Goal: Task Accomplishment & Management: Use online tool/utility

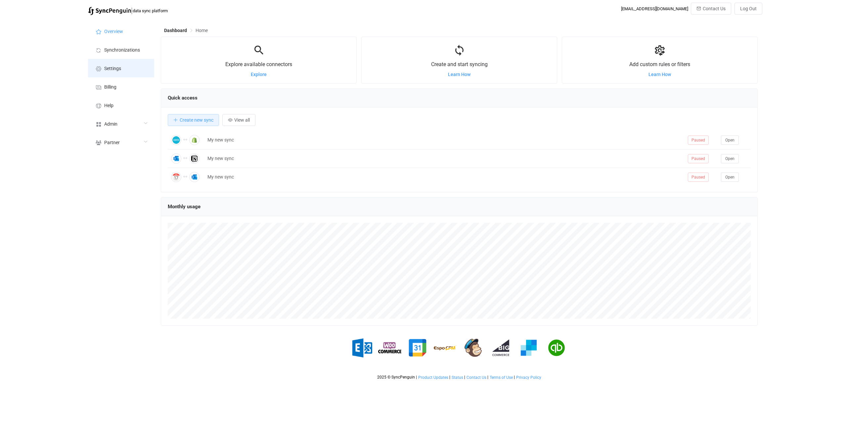
scroll to position [128, 597]
drag, startPoint x: 117, startPoint y: 55, endPoint x: 145, endPoint y: 70, distance: 31.7
click at [117, 55] on li "Synchronizations" at bounding box center [121, 49] width 66 height 19
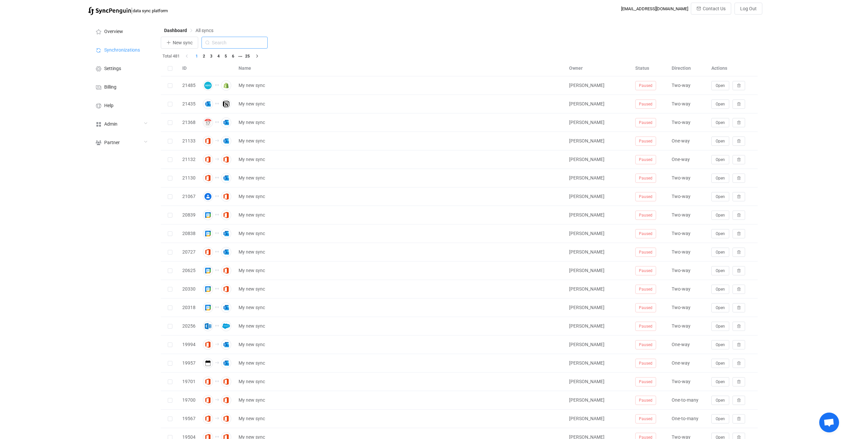
click at [221, 41] on input "text" at bounding box center [234, 43] width 66 height 12
click at [192, 47] on button "New sync" at bounding box center [179, 43] width 37 height 12
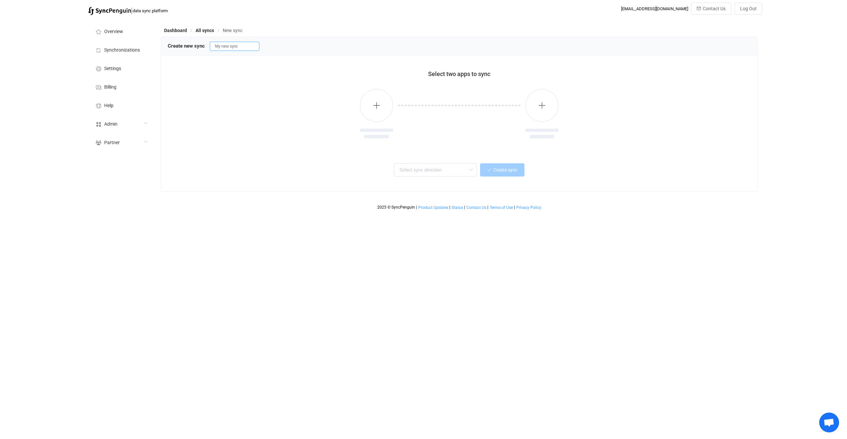
click at [217, 43] on input "My new sync" at bounding box center [235, 46] width 50 height 9
click at [146, 50] on li "Synchronizations" at bounding box center [121, 49] width 66 height 19
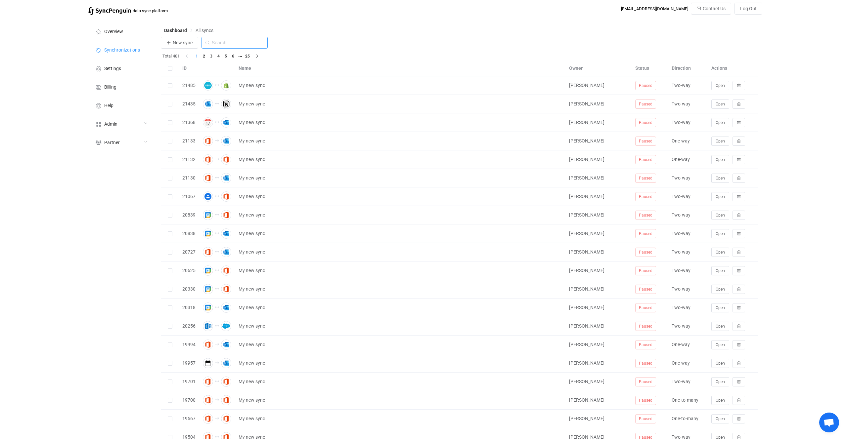
click at [243, 47] on input "text" at bounding box center [234, 43] width 66 height 12
type input "attio"
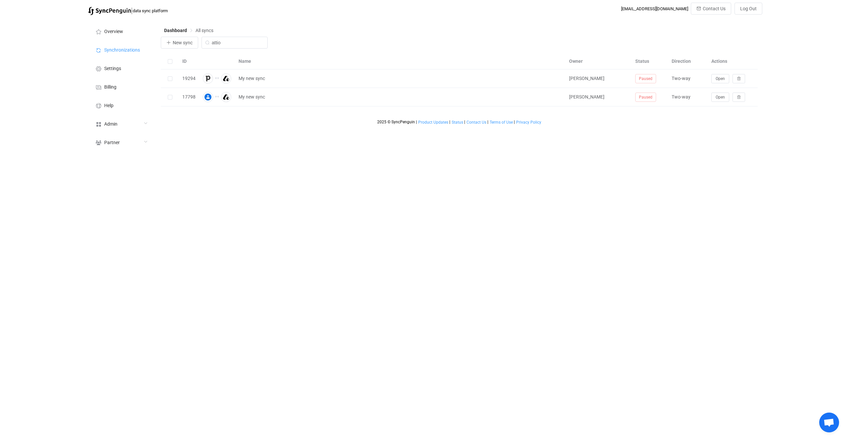
click at [330, 123] on div "2025 © SyncPenguin | Product Updates | Status | Contact Us | Terms of Use | Pri…" at bounding box center [459, 115] width 597 height 18
click at [721, 98] on span "Open" at bounding box center [719, 97] width 9 height 5
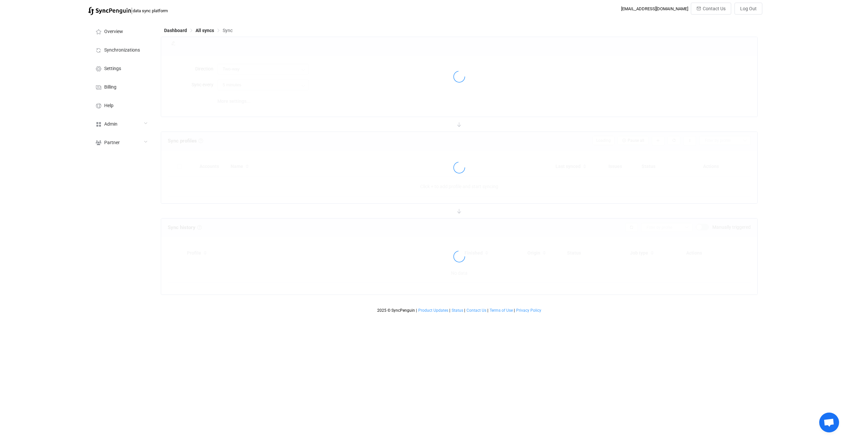
type input "15 minutes"
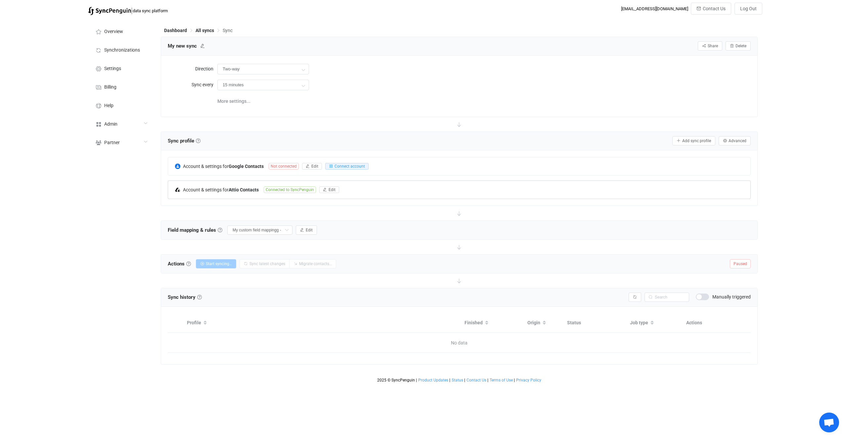
click at [263, 187] on div "Account & settings for Attio Contacts" at bounding box center [219, 189] width 89 height 6
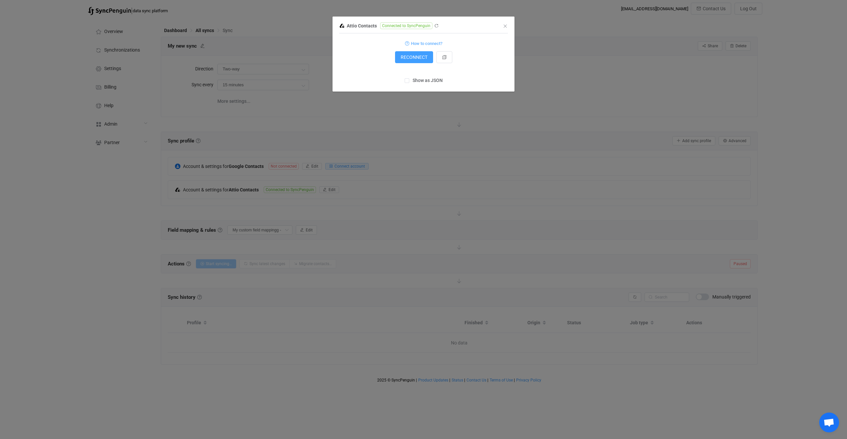
click at [435, 187] on div "Attio Contacts Connected to SyncPenguin 1 { { "accessToken": "***" } Standard o…" at bounding box center [423, 219] width 847 height 439
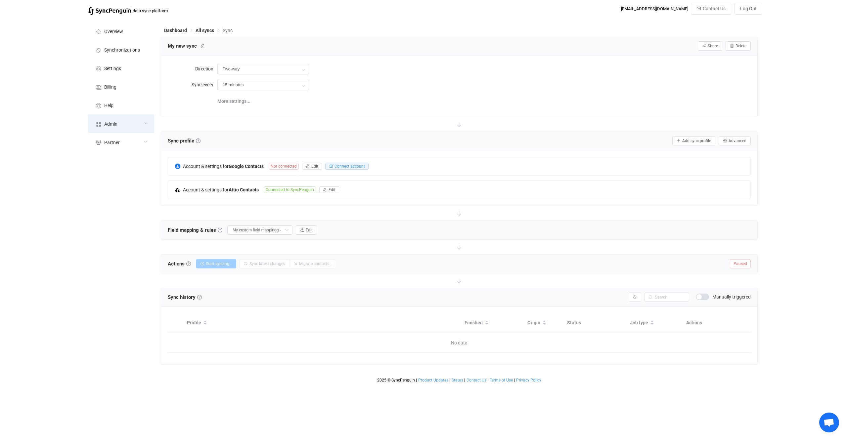
click at [141, 119] on div "Admin" at bounding box center [121, 123] width 66 height 19
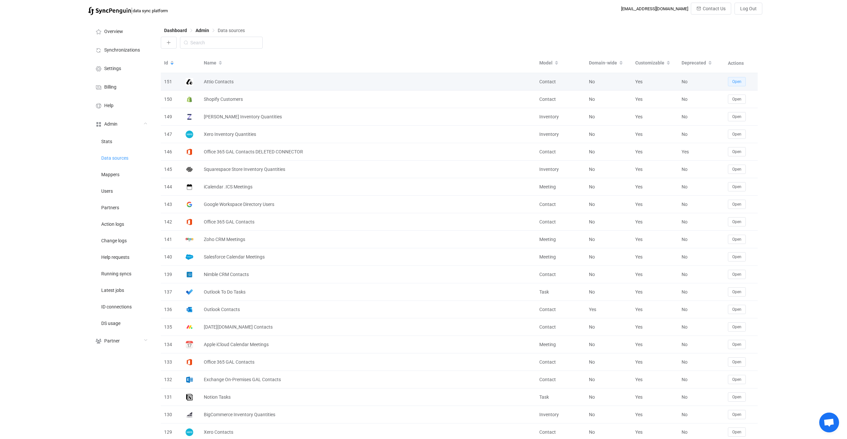
click at [744, 82] on button "Open" at bounding box center [736, 81] width 18 height 9
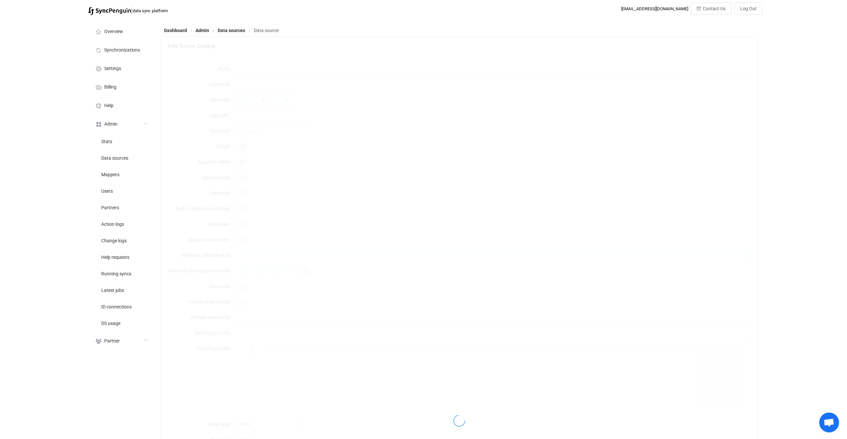
type input "Attio Contacts"
type input "attio crm"
type input "[URL][DOMAIN_NAME]"
type input "52"
type input "attio-contacts"
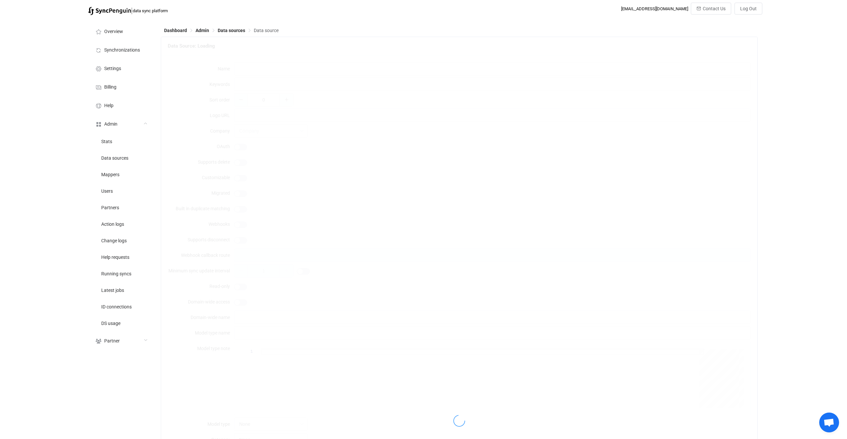
type input "15"
type input "Contact"
type input "Contacts"
type textarea "{ "type": "object", "additionalProperties": false, "required": [ "accessToken" …"
type textarea "To connect your Attio account just click the Connect button."
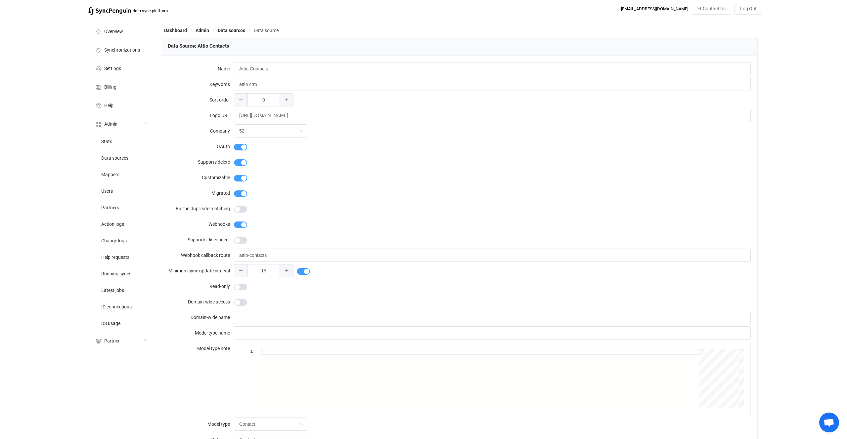
type input "Attio"
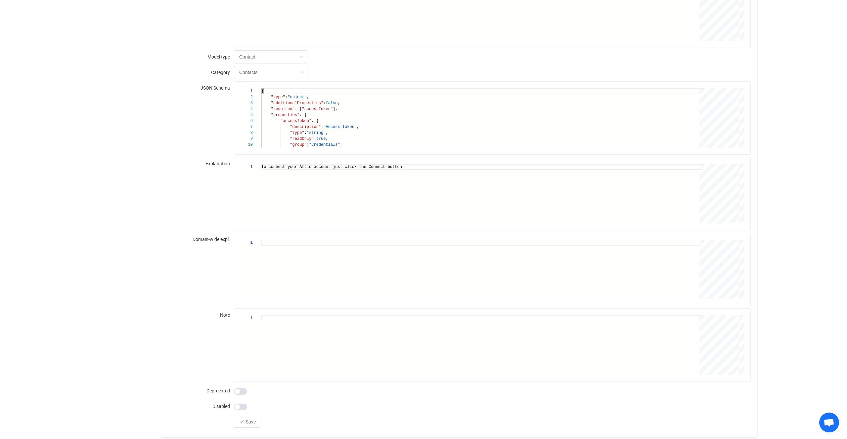
scroll to position [319, 0]
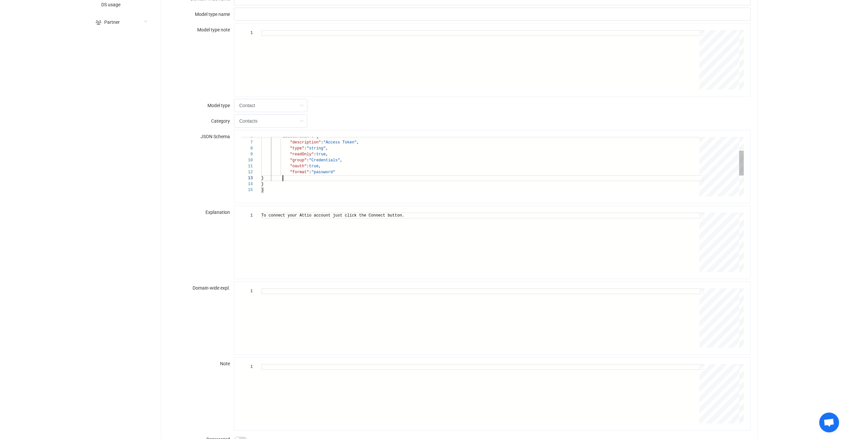
click at [301, 178] on div "}" at bounding box center [482, 178] width 442 height 6
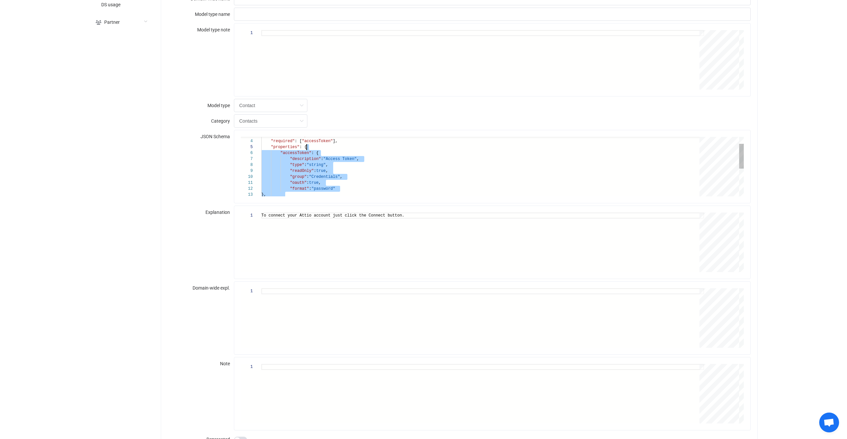
click at [324, 148] on div ""properties" : {" at bounding box center [482, 147] width 442 height 6
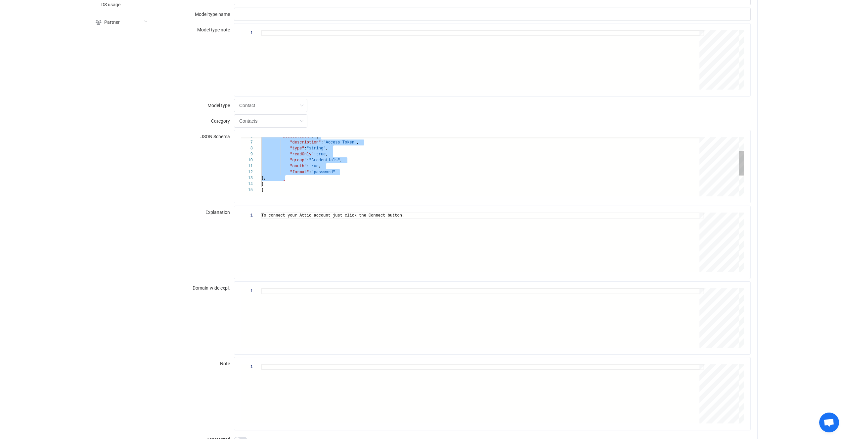
click at [292, 176] on div "}," at bounding box center [482, 178] width 442 height 6
paste textarea "Editor content;Press Alt+F1 for Accessibility Options."
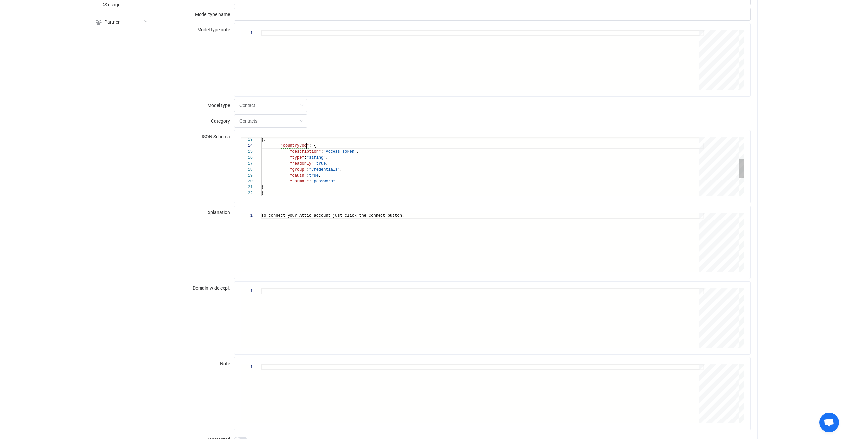
scroll to position [21, 4]
click at [348, 150] on span ""Access Token"" at bounding box center [339, 151] width 33 height 5
drag, startPoint x: 348, startPoint y: 150, endPoint x: 340, endPoint y: 150, distance: 8.3
click at [340, 150] on span ""Access Token"" at bounding box center [339, 151] width 33 height 5
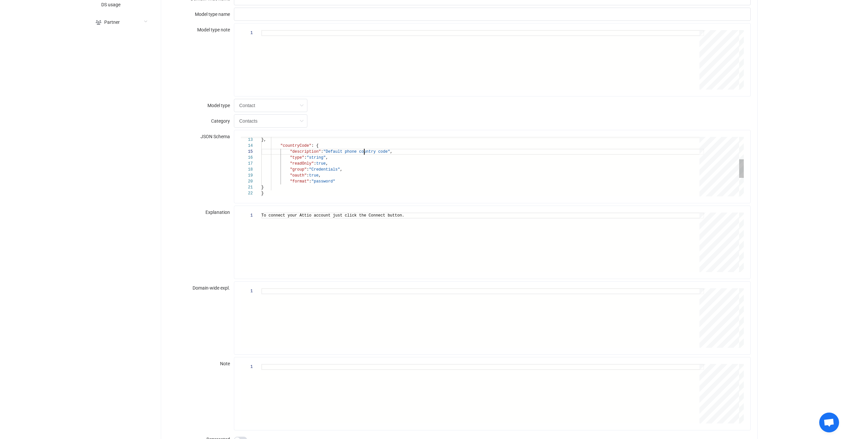
click at [364, 152] on span ""Default phone country code"" at bounding box center [356, 151] width 67 height 5
click at [351, 157] on div ""type" : "string" ," at bounding box center [482, 158] width 442 height 6
click at [323, 161] on div ""readOnly" : true ," at bounding box center [482, 164] width 442 height 6
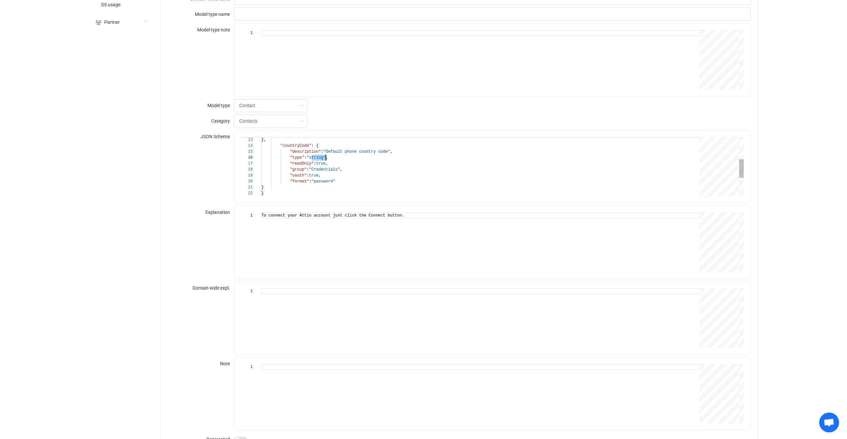
click at [334, 167] on span ""Credentials"" at bounding box center [324, 169] width 31 height 5
click at [342, 179] on div ""format" : "password"" at bounding box center [482, 182] width 442 height 6
click at [346, 180] on div ""format" : "password"" at bounding box center [482, 182] width 442 height 6
drag, startPoint x: 320, startPoint y: 187, endPoint x: 345, endPoint y: 180, distance: 25.4
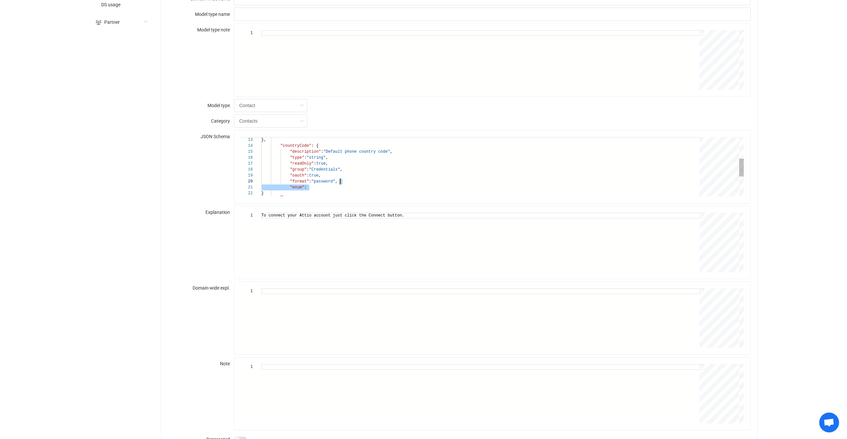
click at [345, 180] on div "}, "countryCode" : { "description" : "Default phone country code" , "type" : "s…" at bounding box center [482, 163] width 442 height 196
click at [328, 187] on div ""keyValues" :" at bounding box center [482, 188] width 442 height 6
paste textarea "Editor content;Press Alt+F1 for Accessibility Options."
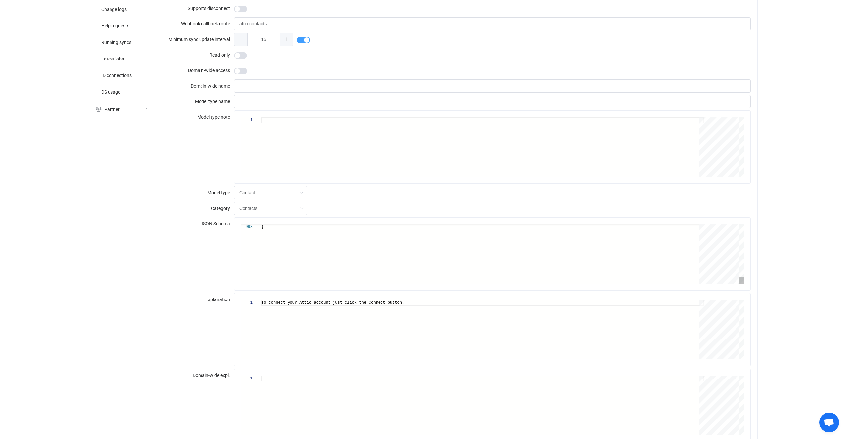
scroll to position [239, 0]
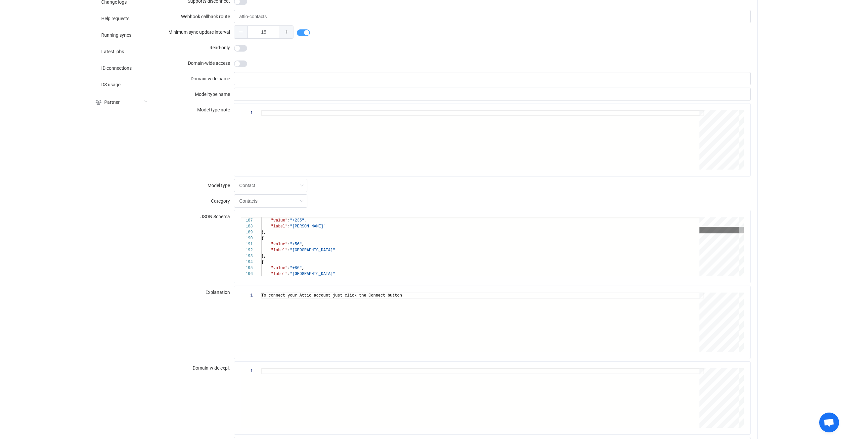
drag, startPoint x: 736, startPoint y: 273, endPoint x: 736, endPoint y: 197, distance: 76.1
click at [736, 197] on form "Name Attio Contacts Keywords attio crm Sort order 0 Logo URL [URL][DOMAIN_NAME]…" at bounding box center [459, 190] width 583 height 734
paste textarea ""value":"+1","label":"United States"},{"value":"+598","label":"Uruguay"},{"valu…"
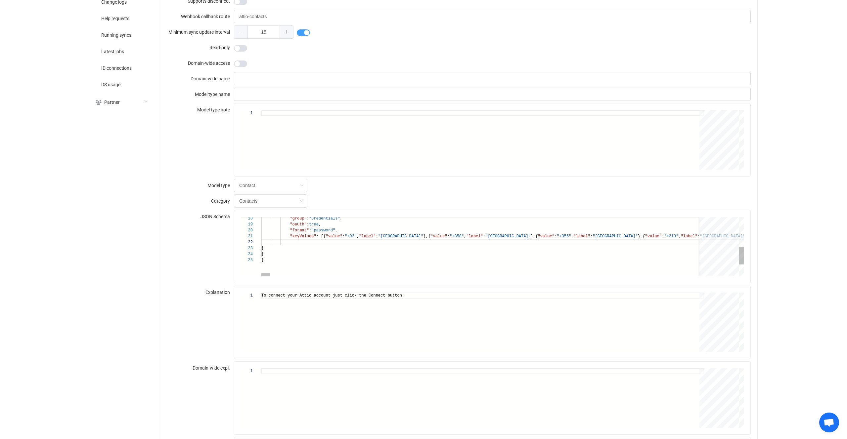
click at [342, 238] on span ":" at bounding box center [343, 236] width 2 height 5
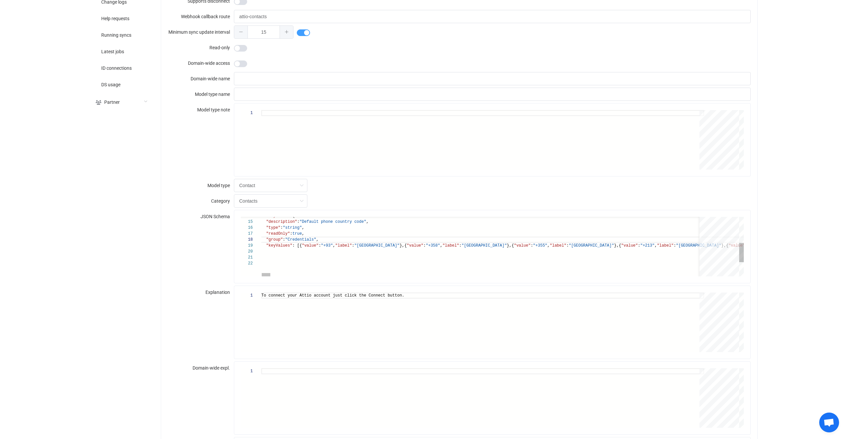
click at [305, 240] on span ""Credentials"" at bounding box center [300, 239] width 31 height 5
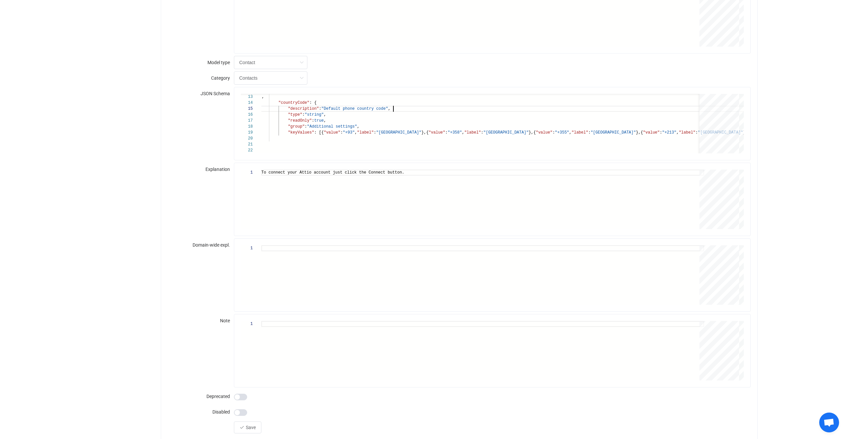
scroll to position [420, 0]
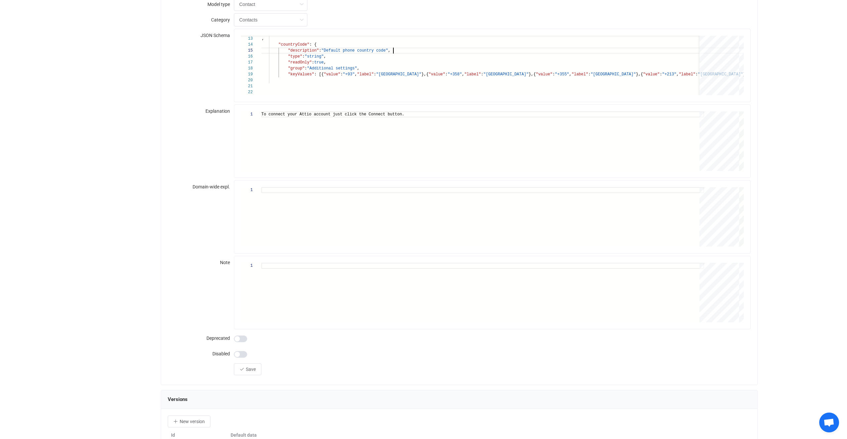
type textarea ""oauth": true, "format": "password" }, "countryCode": { "description": "Default…"
click at [411, 138] on div "To connect your Attio account just click the Conne ct button." at bounding box center [482, 141] width 442 height 60
click at [438, 133] on div "To connect your Attio account just click the Conne ct button." at bounding box center [482, 141] width 442 height 60
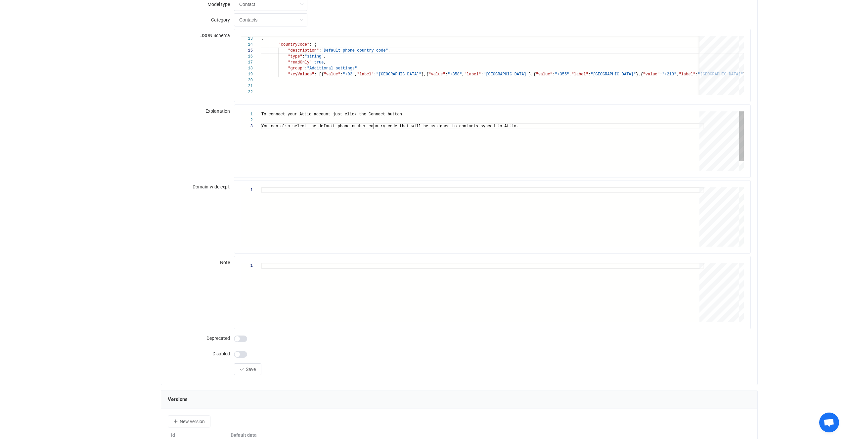
click at [373, 129] on div "To connect your Attio account just click the Conne ct button. You can also sele…" at bounding box center [482, 146] width 442 height 71
click at [351, 145] on div "To connect your Attio account just click the Conne ct button. You can also sele…" at bounding box center [482, 146] width 442 height 71
click at [351, 136] on div "To connect your Attio account just click the Conne ct button. You can also sele…" at bounding box center [482, 146] width 442 height 71
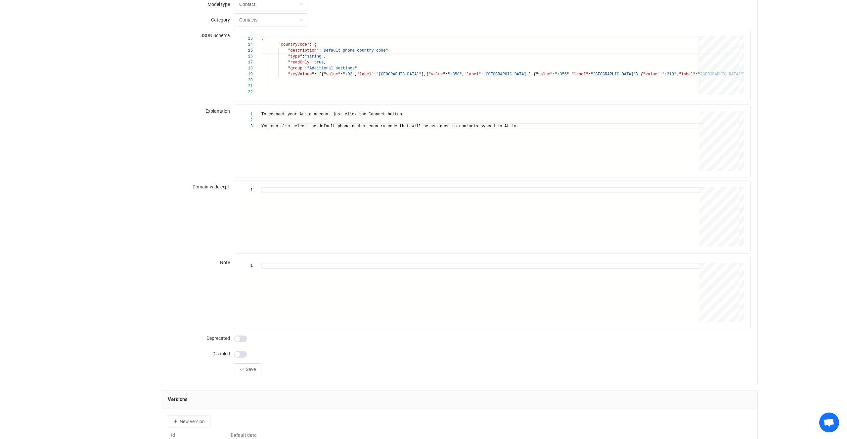
click at [386, 175] on div "1 2 3 To connect your Attio account just click the Conne ct button. You can als…" at bounding box center [492, 141] width 516 height 73
click at [385, 154] on div "To connect your Attio account just click the Conne ct button. You can also sele…" at bounding box center [482, 146] width 442 height 71
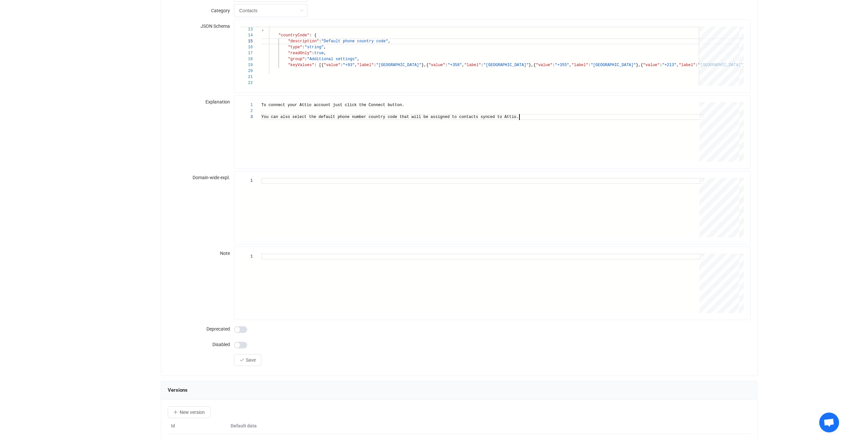
scroll to position [434, 0]
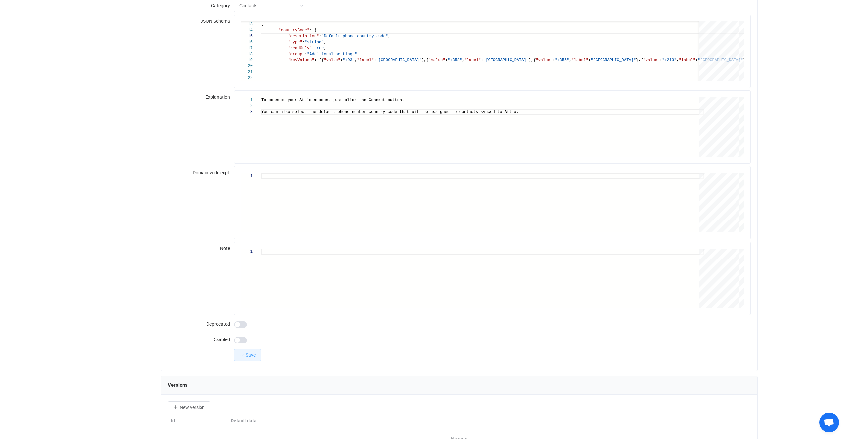
click at [253, 359] on button "Save" at bounding box center [247, 355] width 27 height 12
click at [455, 150] on div "To connect your Attio account just click the Conne ct button. You can also sele…" at bounding box center [482, 132] width 442 height 71
click at [516, 111] on span "o Attio." at bounding box center [508, 112] width 19 height 5
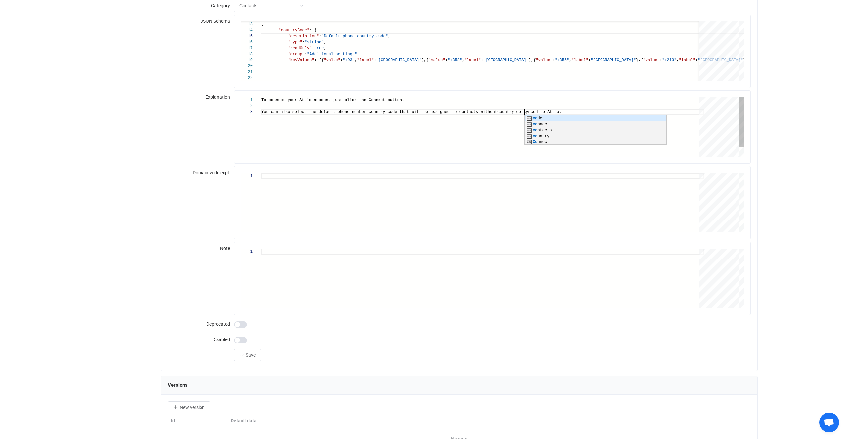
scroll to position [15, 22]
click at [473, 118] on div "To connect your Attio account just click the Conne ct button. You can also sele…" at bounding box center [482, 132] width 442 height 71
type textarea "To connect your Attio account just click the Connect button. You can also selec…"
click at [255, 357] on span "Save" at bounding box center [251, 354] width 10 height 5
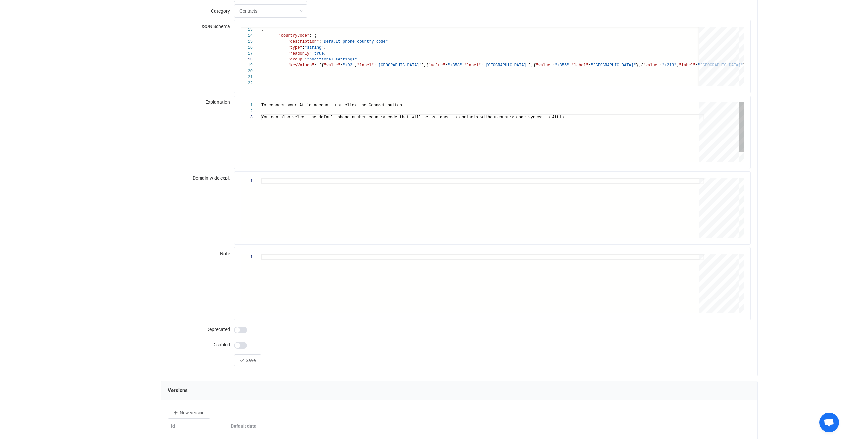
scroll to position [428, 0]
click at [377, 68] on span ""Afghanistan"" at bounding box center [398, 66] width 45 height 5
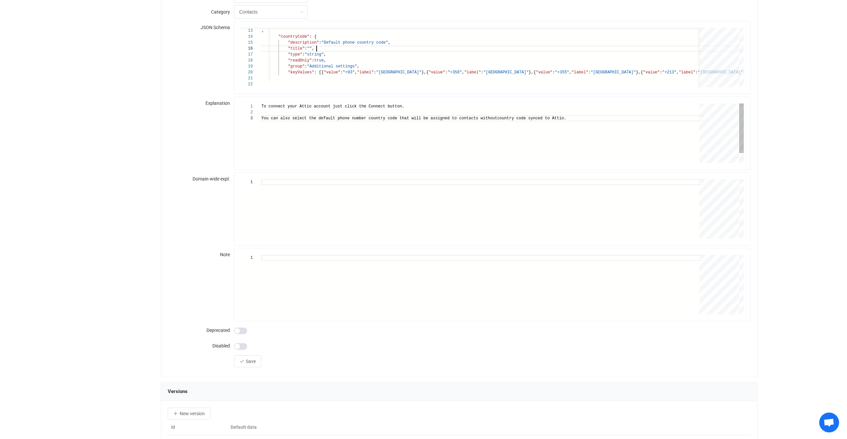
scroll to position [15, 25]
click at [301, 118] on span "You can also select the default phone number count" at bounding box center [320, 118] width 119 height 5
drag, startPoint x: 301, startPoint y: 118, endPoint x: 561, endPoint y: 118, distance: 259.9
click at [561, 118] on span "You can also select the default phone number count ry code that will be assigne…" at bounding box center [413, 118] width 305 height 5
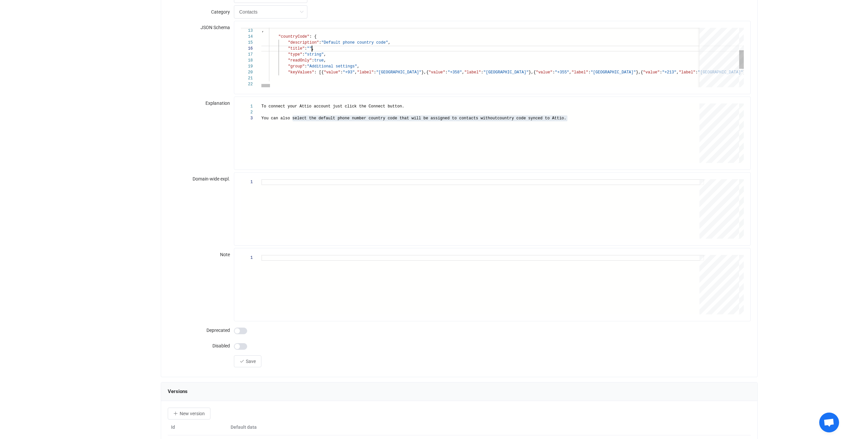
paste textarea "select the default phone number country code that will be assigned to contacts …"
click at [313, 48] on span ""select the default phone number country code that" at bounding box center [366, 48] width 119 height 5
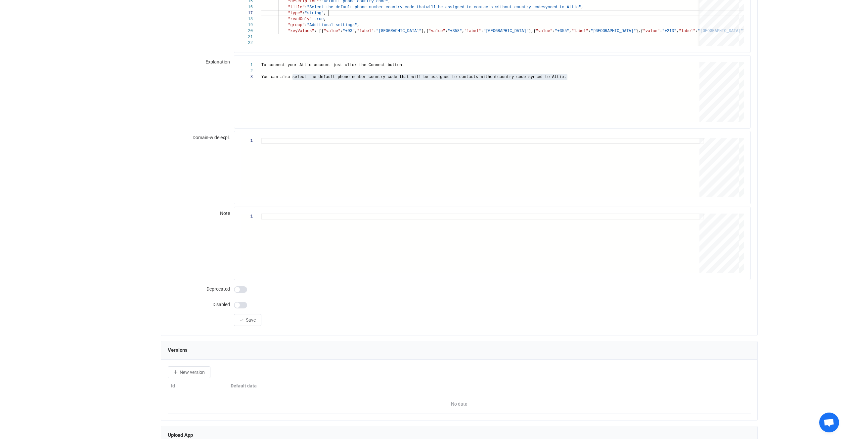
scroll to position [515, 0]
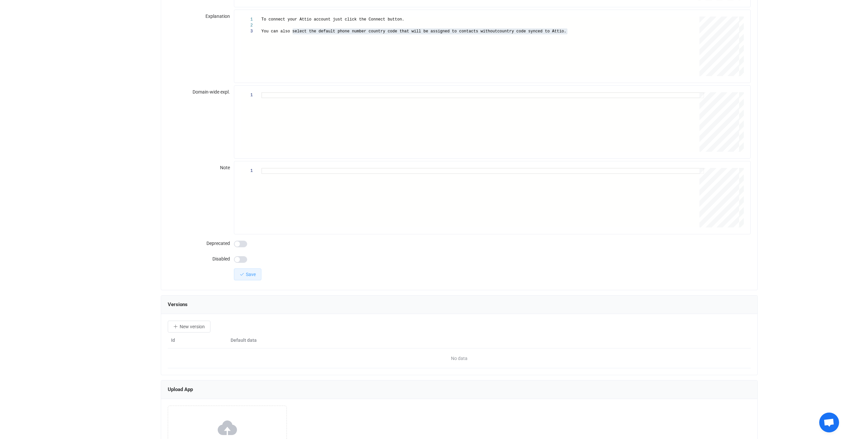
click at [246, 274] on span "Save" at bounding box center [251, 274] width 10 height 5
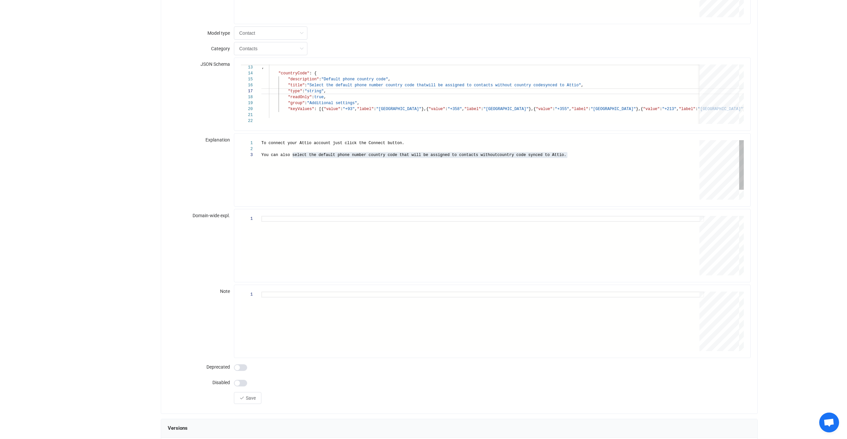
scroll to position [232, 0]
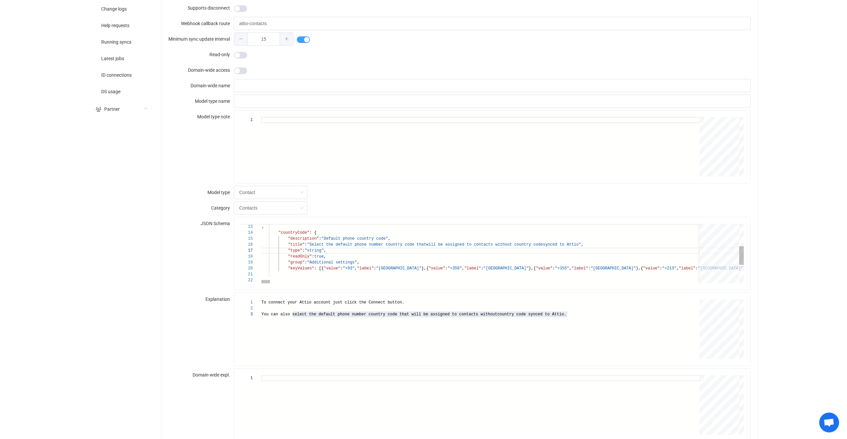
drag, startPoint x: 345, startPoint y: 255, endPoint x: 347, endPoint y: 252, distance: 4.0
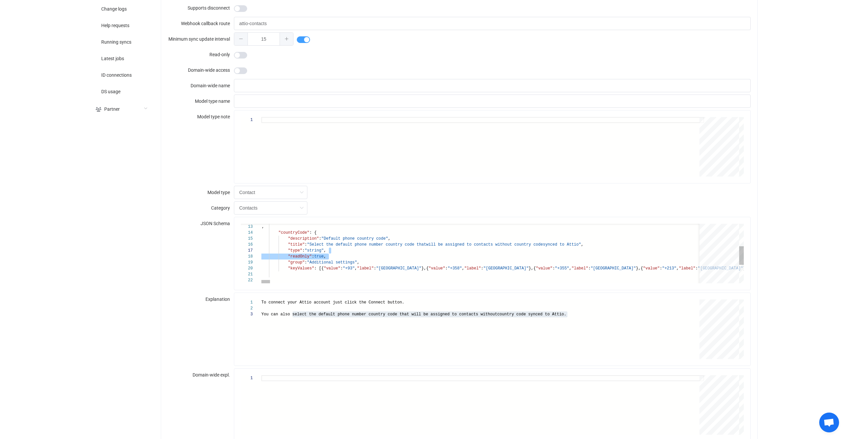
type textarea ""oauth": true, "format": "password" }, "countryCode": { "description": "Default…"
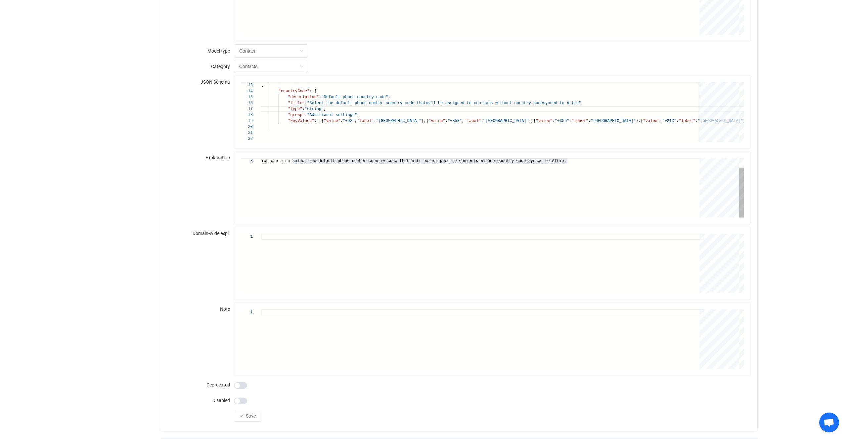
scroll to position [676, 0]
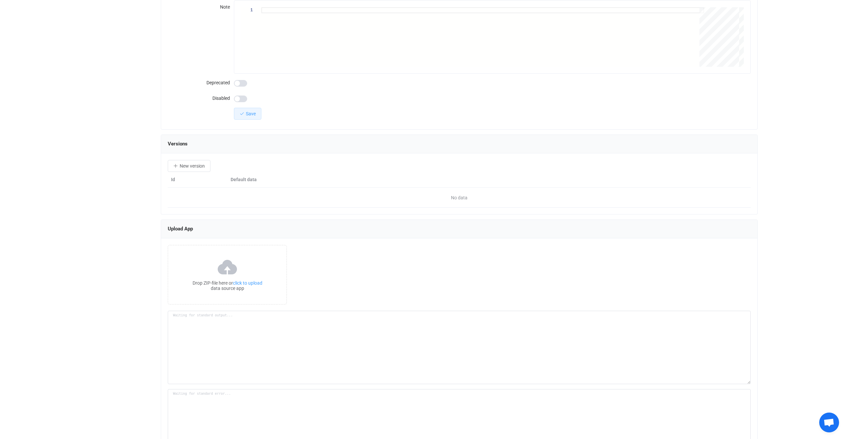
click at [254, 116] on span "Save" at bounding box center [251, 113] width 10 height 5
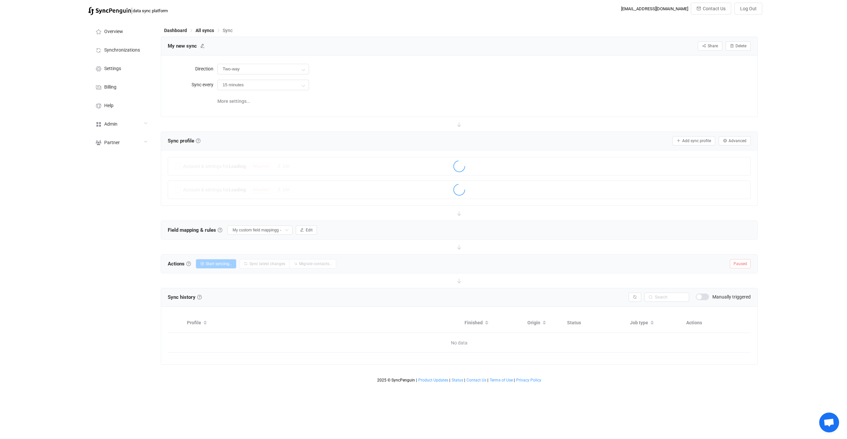
click at [348, 232] on div "Field mapping & rules Field mapping & rules By default, all contacts of the con…" at bounding box center [459, 230] width 596 height 19
click at [278, 188] on span "Connected to SyncPenguin" at bounding box center [290, 189] width 52 height 7
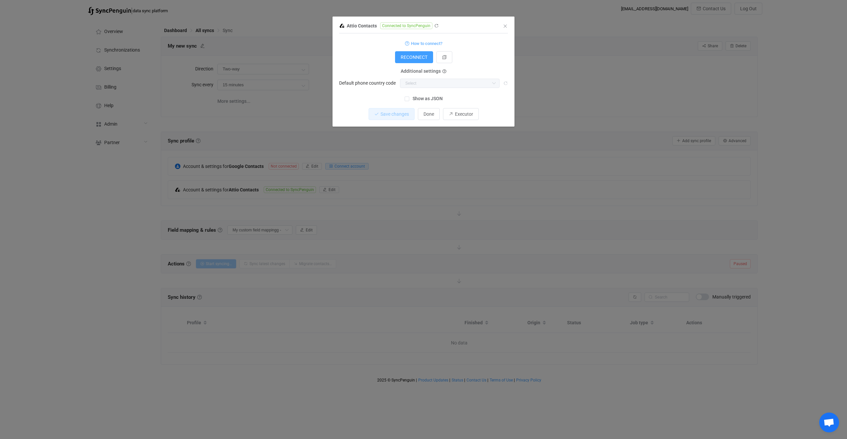
click at [370, 78] on label "Default phone country code" at bounding box center [369, 82] width 61 height 9
click at [360, 85] on label "Default phone country code" at bounding box center [369, 82] width 61 height 9
click at [406, 84] on div "Default phone country code Afghanistan Aland Islands Albania Algeria AmericanSa…" at bounding box center [423, 83] width 169 height 10
click at [387, 85] on label "Default phone country code" at bounding box center [369, 82] width 61 height 9
drag, startPoint x: 387, startPoint y: 85, endPoint x: 351, endPoint y: 84, distance: 36.1
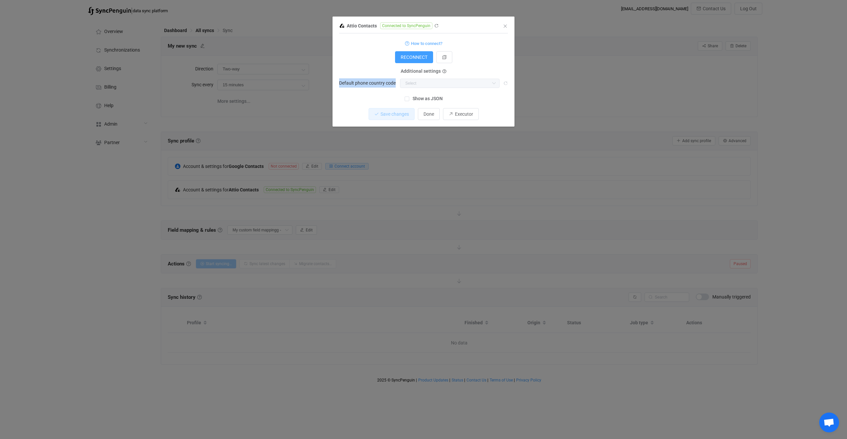
click at [351, 84] on label "Default phone country code" at bounding box center [369, 82] width 61 height 9
click at [382, 82] on label "Default phone country code" at bounding box center [369, 82] width 61 height 9
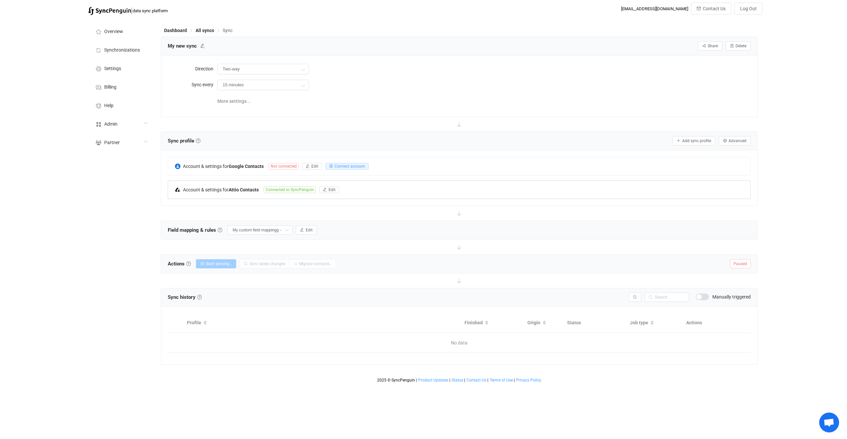
click at [293, 196] on div "Account & settings for Attio Contacts Connected to SyncPenguin Edit" at bounding box center [459, 190] width 582 height 18
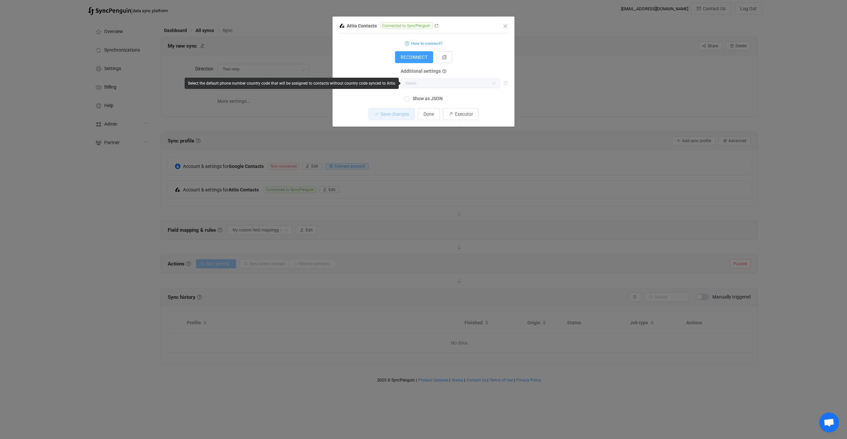
click at [350, 52] on div "RECONNECT" at bounding box center [423, 57] width 169 height 12
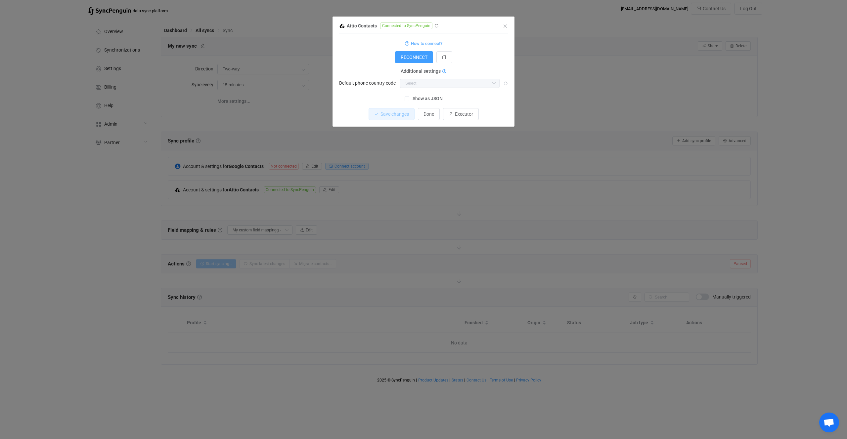
click at [443, 72] on icon "dialog" at bounding box center [444, 72] width 4 height 4
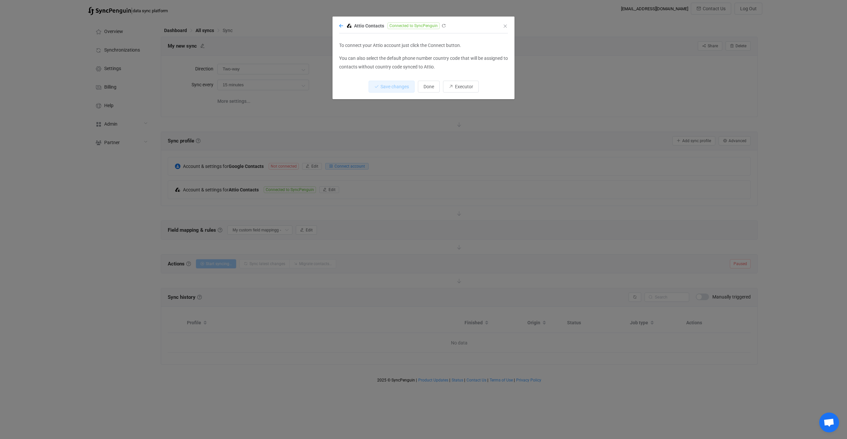
click at [341, 26] on icon "dialog" at bounding box center [341, 25] width 4 height 5
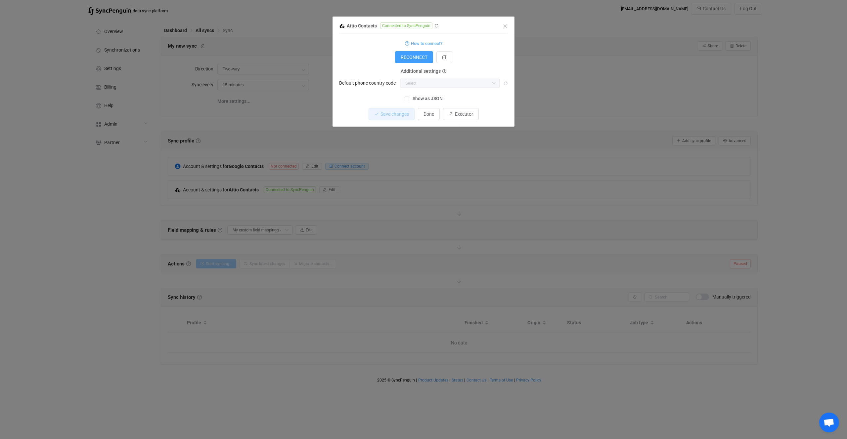
click at [359, 71] on form "How to connect? RECONNECT Additional settings Default phone country code Afghan…" at bounding box center [423, 63] width 169 height 49
click at [450, 72] on div "Additional settings" at bounding box center [423, 71] width 56 height 8
click at [445, 72] on div "Additional settings" at bounding box center [423, 71] width 56 height 8
click at [442, 70] on icon "dialog" at bounding box center [444, 72] width 4 height 4
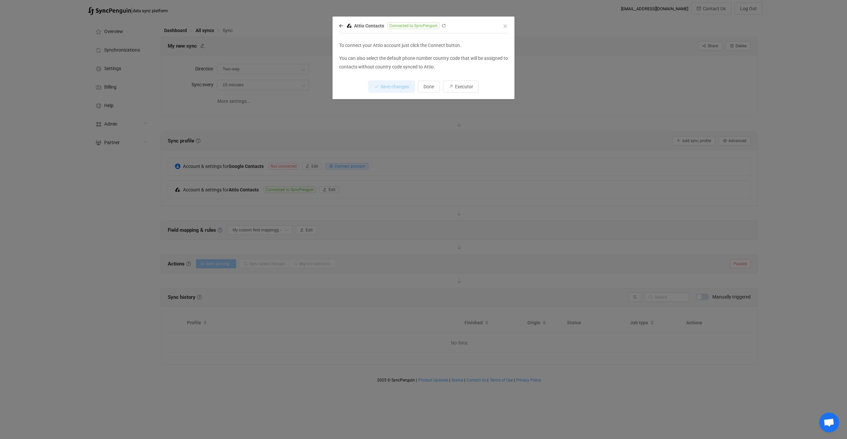
click at [356, 66] on p "You can also select the default phone number country code that will be assigned…" at bounding box center [423, 62] width 169 height 17
drag, startPoint x: 356, startPoint y: 66, endPoint x: 443, endPoint y: 75, distance: 87.8
click at [443, 75] on div "To connect your Attio account just click the Connect button. You can also selec…" at bounding box center [423, 56] width 169 height 39
click at [340, 28] on div "Attio Contacts Connected to SyncPenguin" at bounding box center [420, 25] width 162 height 8
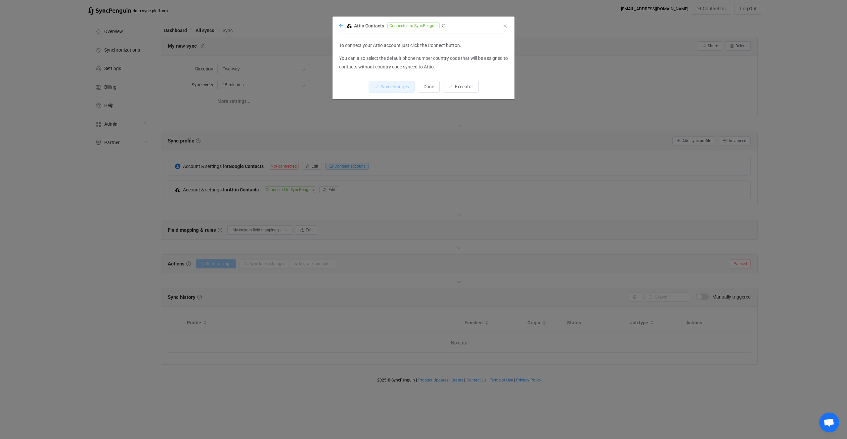
click at [342, 25] on icon "dialog" at bounding box center [341, 25] width 4 height 5
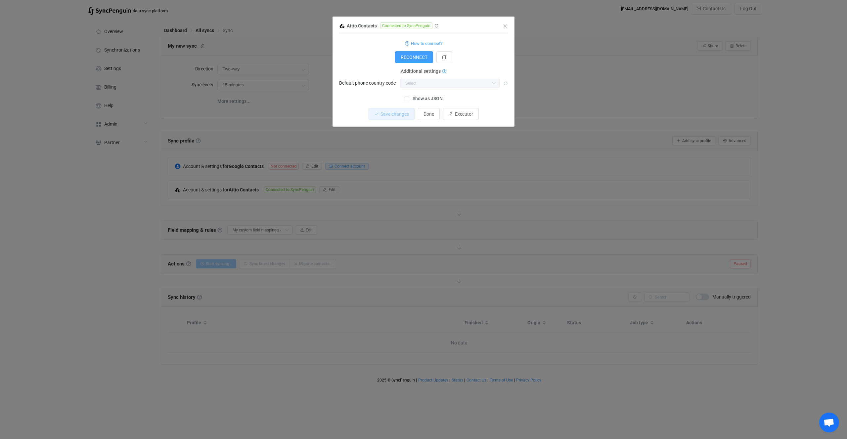
click at [444, 71] on icon "dialog" at bounding box center [444, 72] width 4 height 4
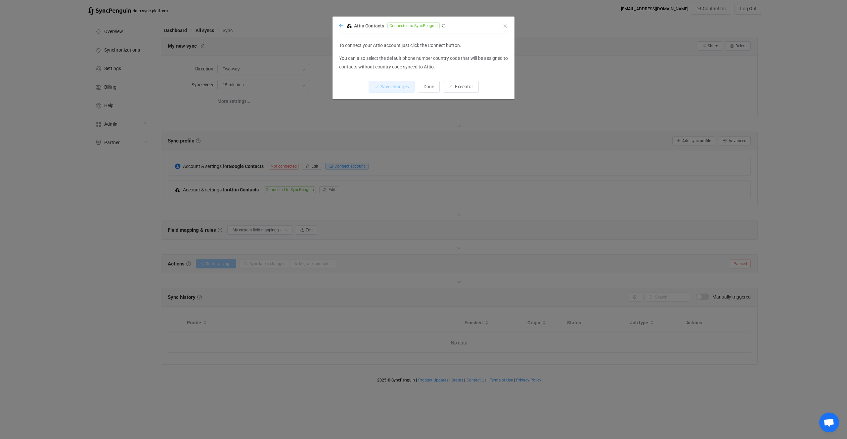
click at [342, 25] on icon "dialog" at bounding box center [341, 25] width 4 height 5
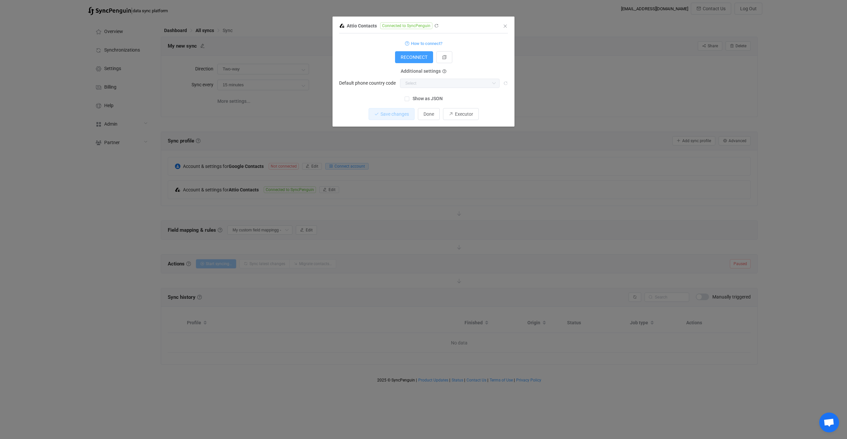
click at [440, 91] on div "1 { { "accessToken": "***" } Standard output: Output saved to the file How to c…" at bounding box center [423, 70] width 169 height 66
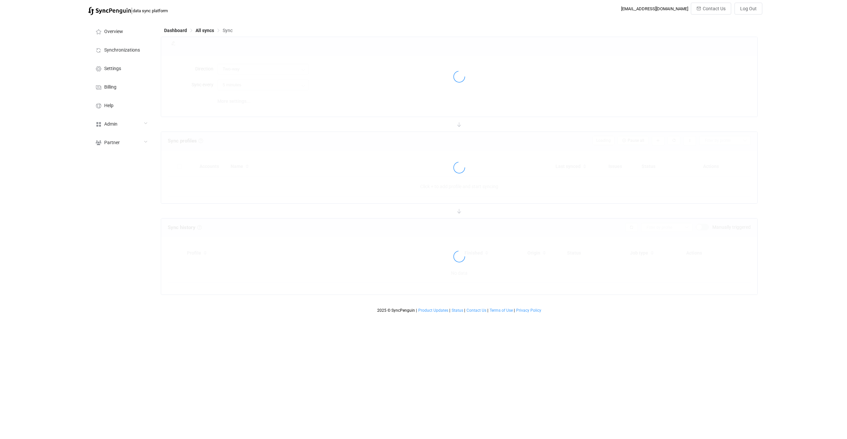
type input "15 minutes"
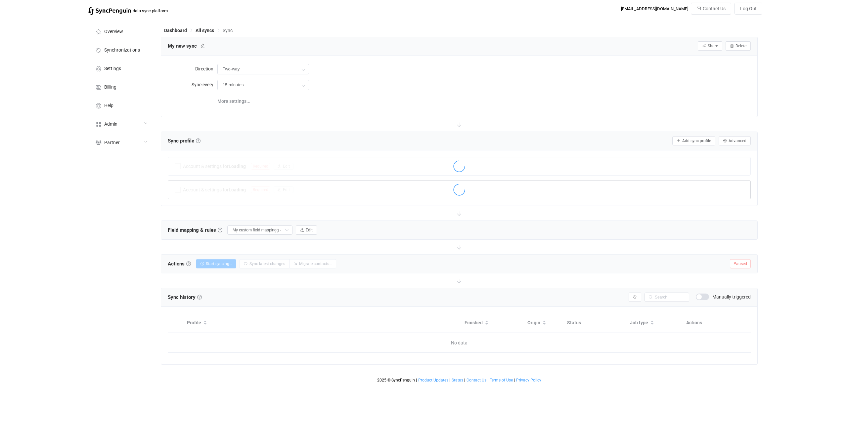
click at [275, 192] on div at bounding box center [459, 190] width 582 height 15
click at [270, 192] on div at bounding box center [459, 190] width 582 height 15
click at [261, 192] on div "Account & settings for Attio Contacts Connected to SyncPenguin Edit" at bounding box center [459, 190] width 583 height 19
click at [309, 194] on div "Account & settings for Attio Contacts Connected to SyncPenguin Edit" at bounding box center [459, 190] width 582 height 18
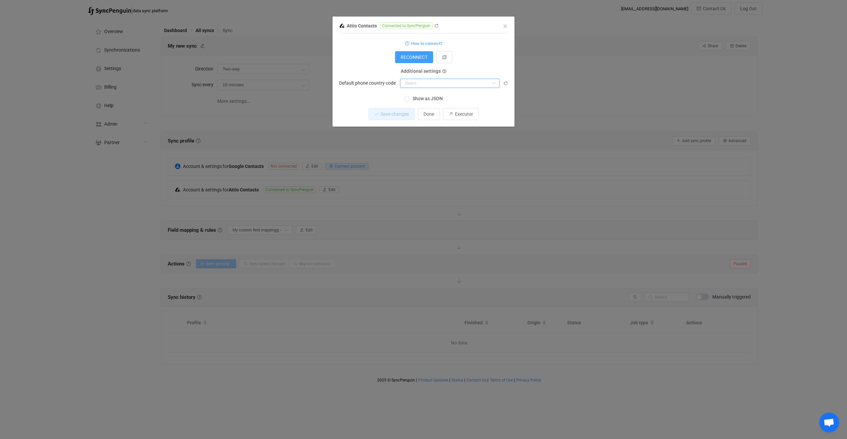
click at [445, 87] on input "dialog" at bounding box center [450, 83] width 100 height 9
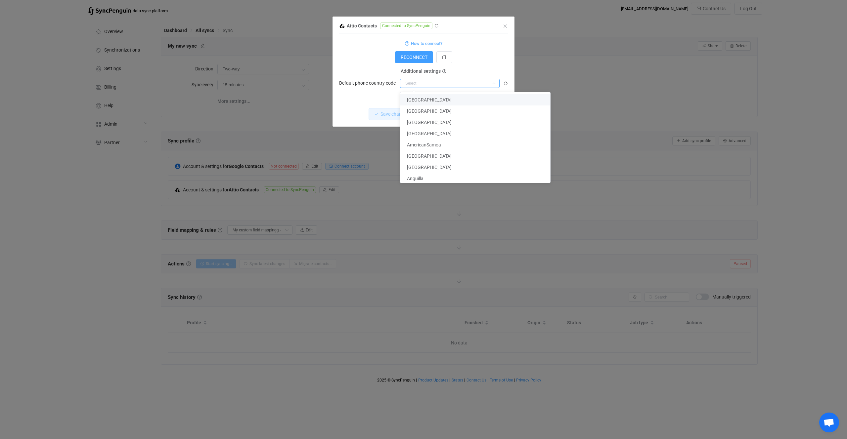
click at [429, 84] on input "dialog" at bounding box center [450, 83] width 100 height 9
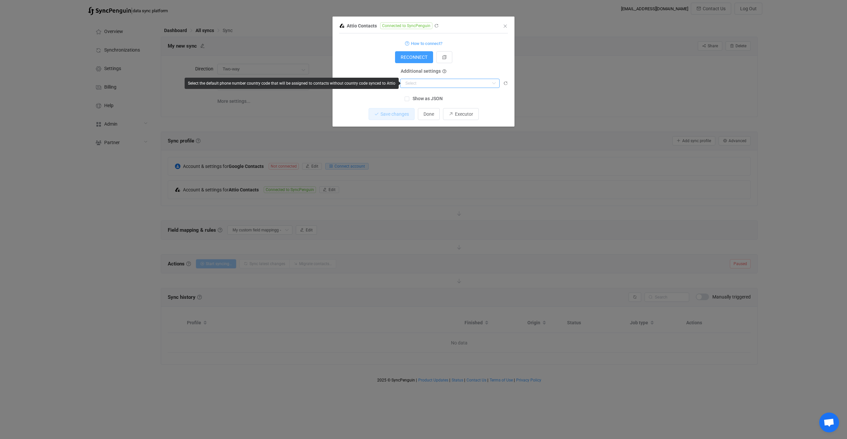
click at [429, 84] on input "dialog" at bounding box center [450, 83] width 100 height 9
type input "Г"
type input "Ukr"
click at [426, 102] on li "Ukraine" at bounding box center [449, 99] width 99 height 11
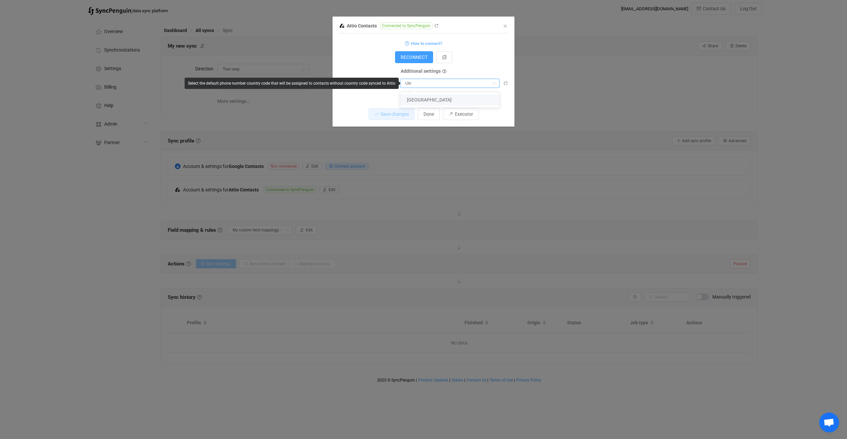
type textarea "{ "accessToken": "***", "countryCode": "+380" }"
type input "Ukraine"
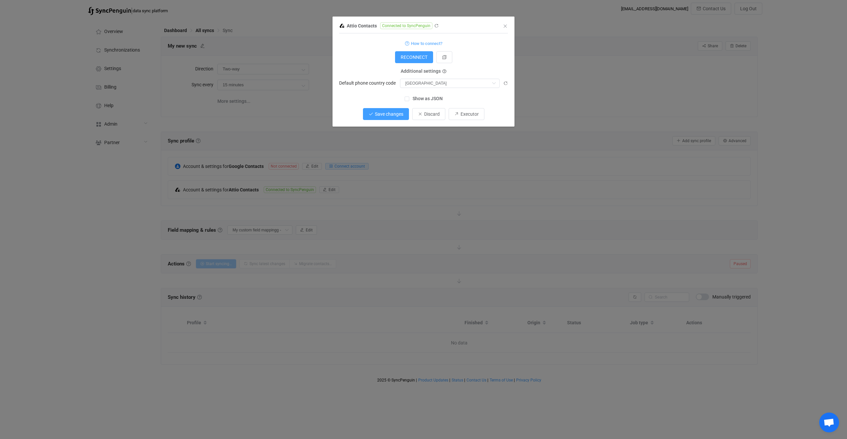
click at [403, 109] on button "Save changes" at bounding box center [386, 114] width 46 height 12
click at [421, 101] on span "Show as JSON" at bounding box center [425, 99] width 33 height 6
click at [409, 97] on input "Show as JSON" at bounding box center [409, 97] width 0 height 0
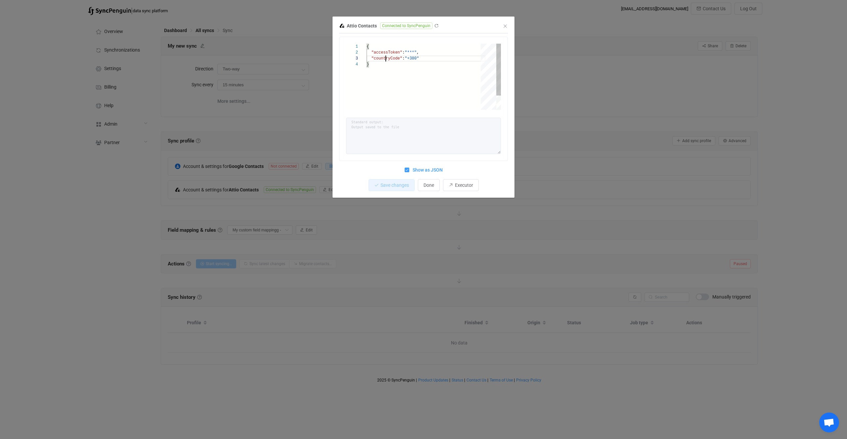
click at [385, 59] on span ""countryCode"" at bounding box center [386, 58] width 31 height 5
click at [460, 73] on div "{ "accessToken" : "***" , "countryCode" : "+380" }" at bounding box center [425, 86] width 119 height 84
click at [549, 96] on div "Attio Contacts Connected to SyncPenguin 1 2 3 4 { "accessToken" : "***" , "coun…" at bounding box center [423, 219] width 847 height 439
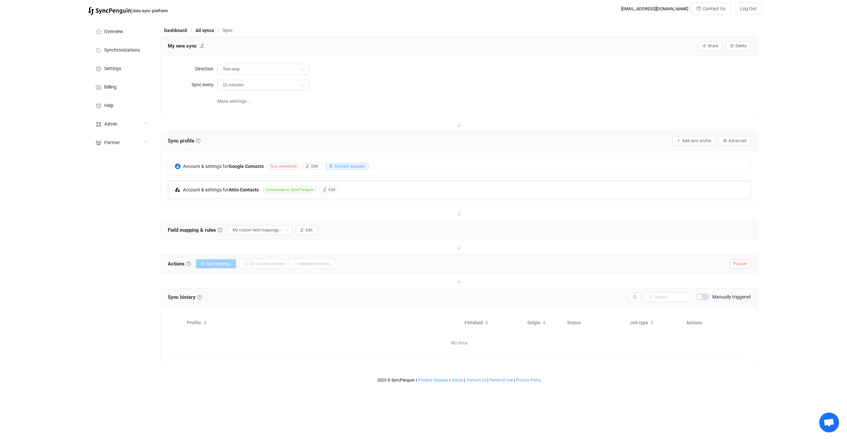
click at [251, 190] on b "Attio Contacts" at bounding box center [243, 189] width 30 height 5
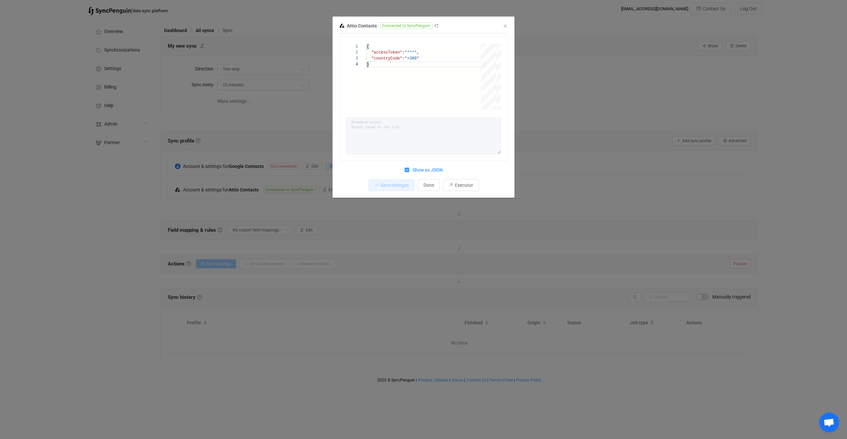
click at [428, 167] on span "Show as JSON" at bounding box center [425, 170] width 33 height 6
click at [409, 168] on input "Show as JSON" at bounding box center [409, 168] width 0 height 0
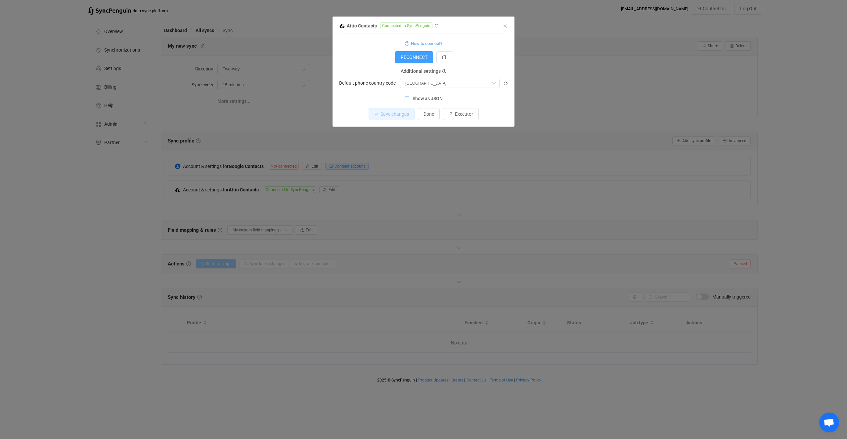
click at [517, 98] on div "Attio Contacts Connected to SyncPenguin 1 { { "accessToken": "***", "countryCod…" at bounding box center [423, 219] width 847 height 439
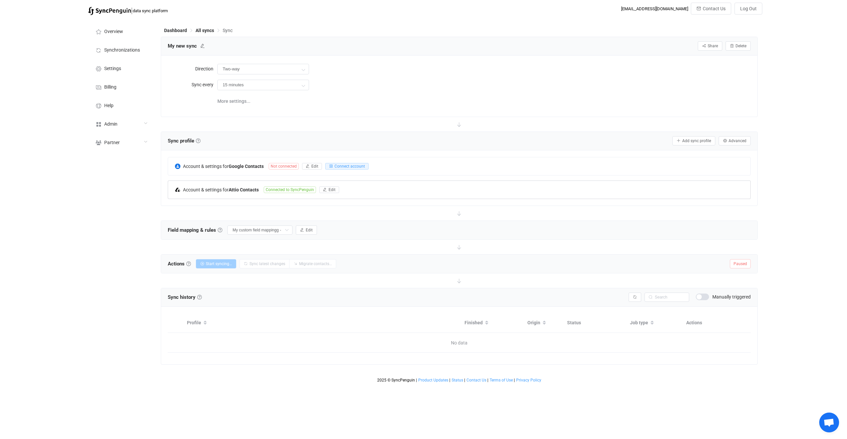
click at [281, 196] on div "Account & settings for Attio Contacts Connected to SyncPenguin Edit" at bounding box center [459, 190] width 582 height 18
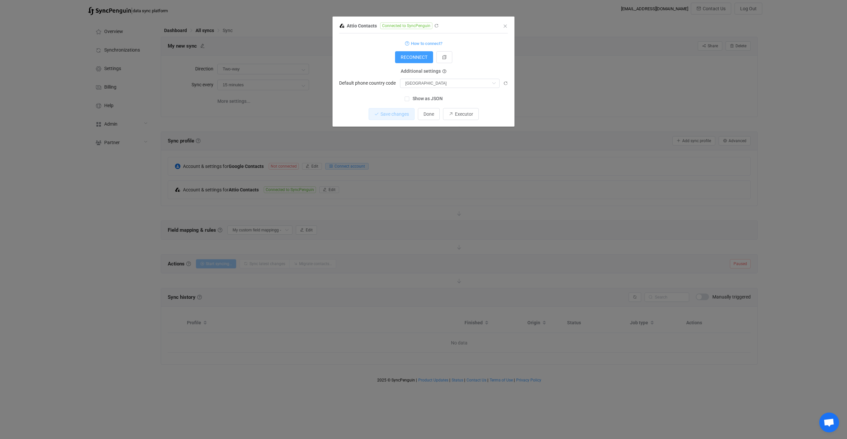
drag, startPoint x: 567, startPoint y: 208, endPoint x: 612, endPoint y: 192, distance: 48.4
click at [568, 208] on div "Attio Contacts Connected to SyncPenguin 1 { { "accessToken": "***", "countryCod…" at bounding box center [423, 219] width 847 height 439
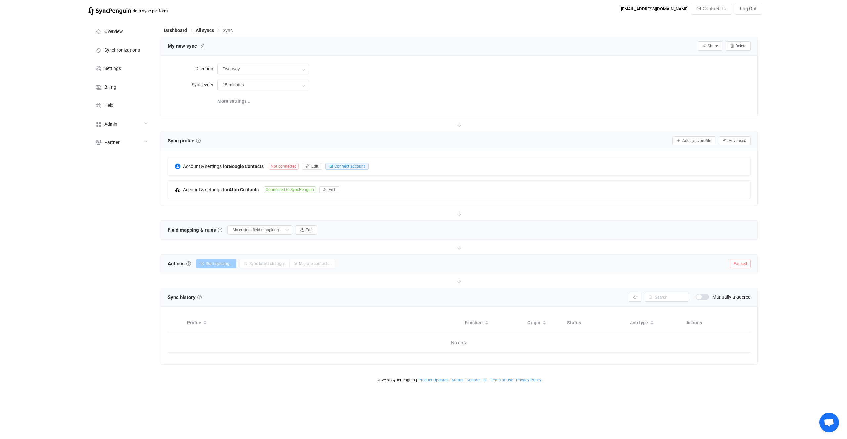
click at [743, 135] on div "Sync profile Sync profile A sync profile represents a single pair of contact li…" at bounding box center [459, 141] width 596 height 19
click at [741, 135] on div "Sync profile Sync profile A sync profile represents a single pair of contact li…" at bounding box center [459, 141] width 596 height 19
click at [739, 139] on span "Advanced" at bounding box center [737, 141] width 18 height 5
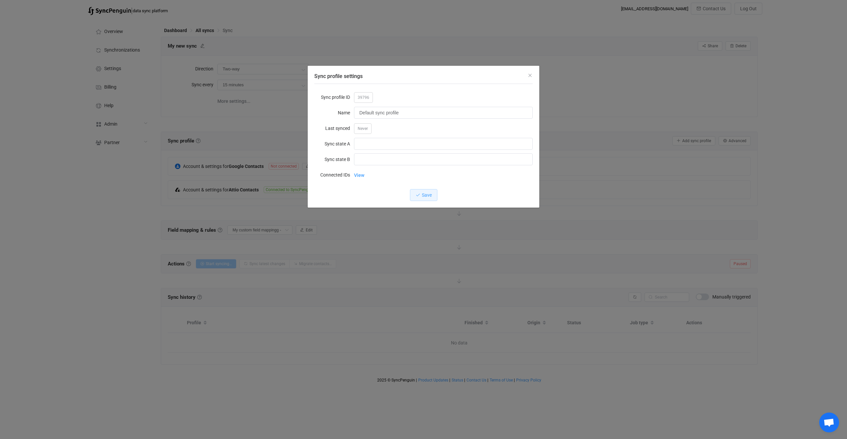
click at [362, 96] on span "39796" at bounding box center [363, 97] width 19 height 11
copy span "39796"
click at [248, 197] on div "Sync profile settings Sync profile ID 39796 Name Default sync profile Last sync…" at bounding box center [423, 219] width 847 height 439
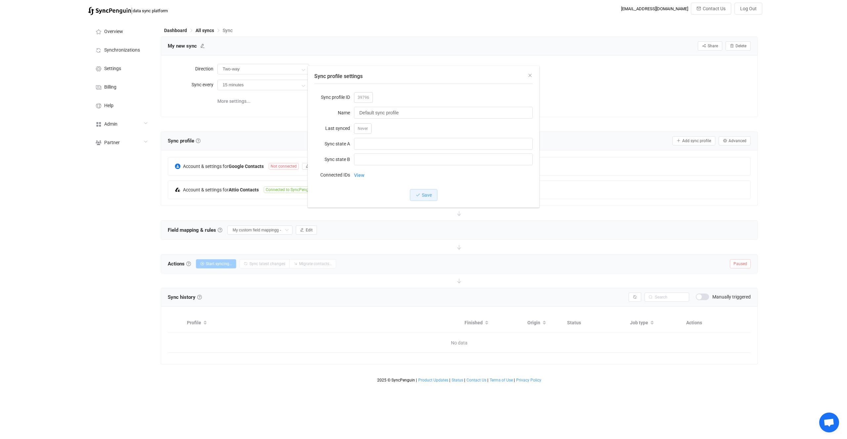
click at [254, 193] on div "My new sync Share Sync sharing Delete Direction Two-way Two-way Google Attio At…" at bounding box center [459, 201] width 597 height 328
click at [286, 188] on span "Connected to SyncPenguin" at bounding box center [290, 189] width 52 height 7
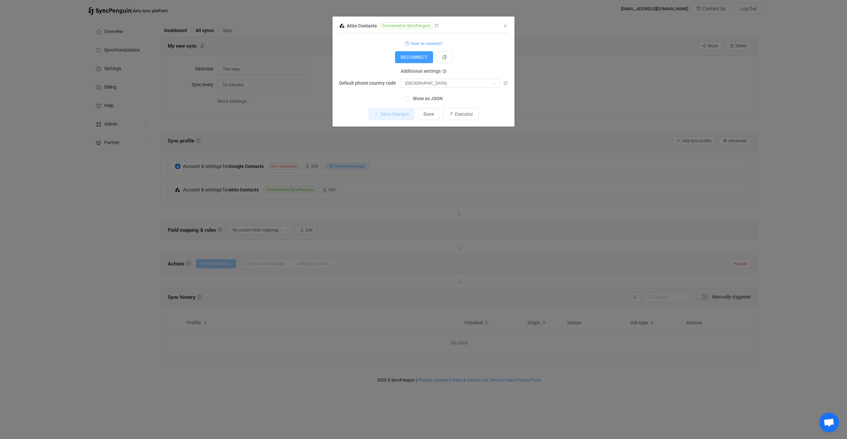
click at [427, 102] on span "Show as JSON" at bounding box center [425, 99] width 33 height 6
click at [409, 97] on input "Show as JSON" at bounding box center [409, 97] width 0 height 0
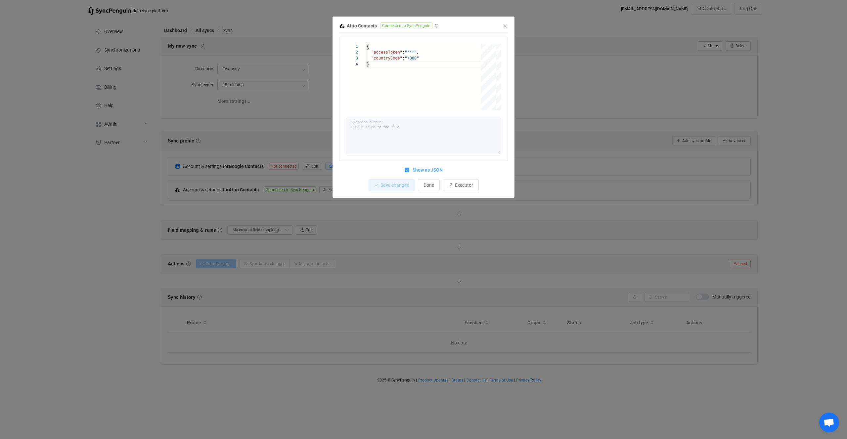
click at [601, 184] on div "Attio Contacts Connected to SyncPenguin 1 2 3 4 { "accessToken" : "***" , "coun…" at bounding box center [423, 219] width 847 height 439
